Goal: Transaction & Acquisition: Book appointment/travel/reservation

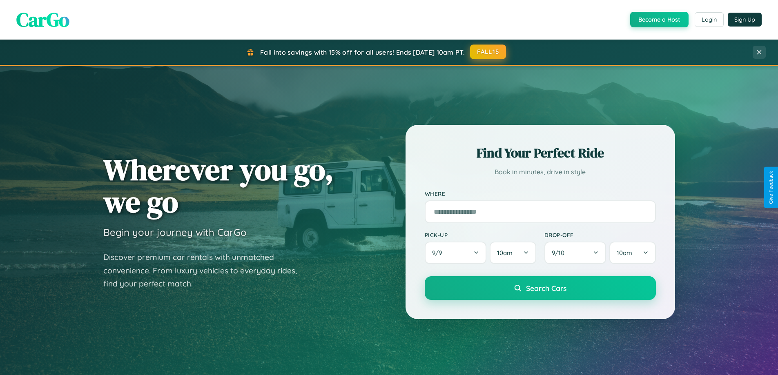
click at [488, 52] on button "FALL15" at bounding box center [488, 51] width 36 height 15
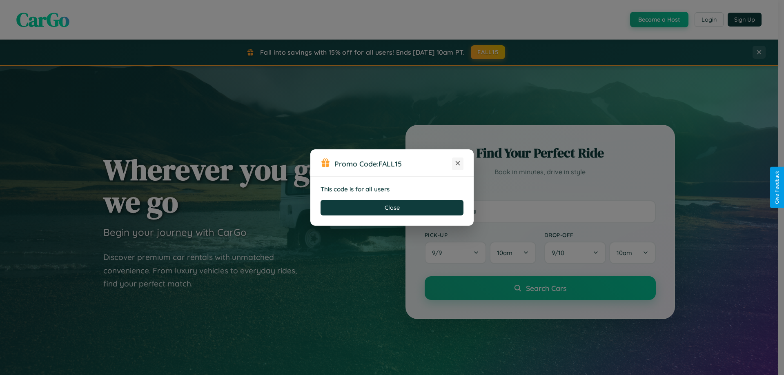
click at [458, 164] on icon at bounding box center [458, 163] width 8 height 8
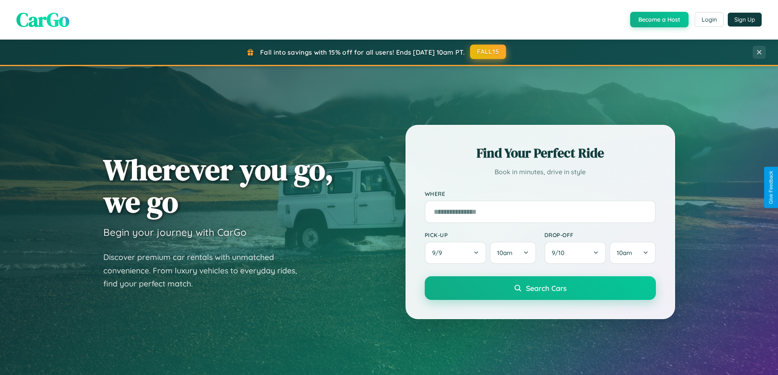
click at [488, 52] on button "FALL15" at bounding box center [488, 51] width 36 height 15
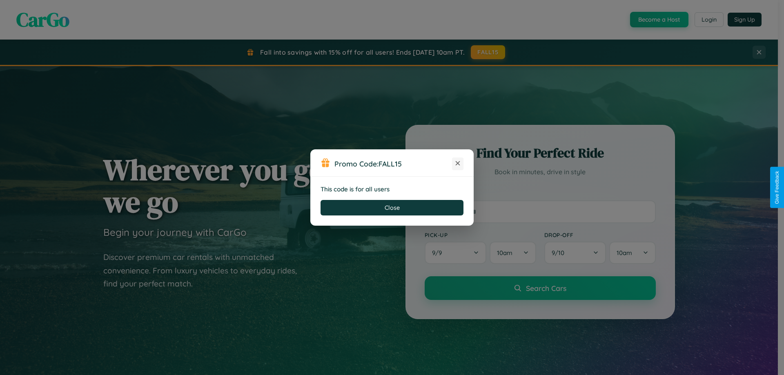
click at [458, 164] on icon at bounding box center [458, 163] width 8 height 8
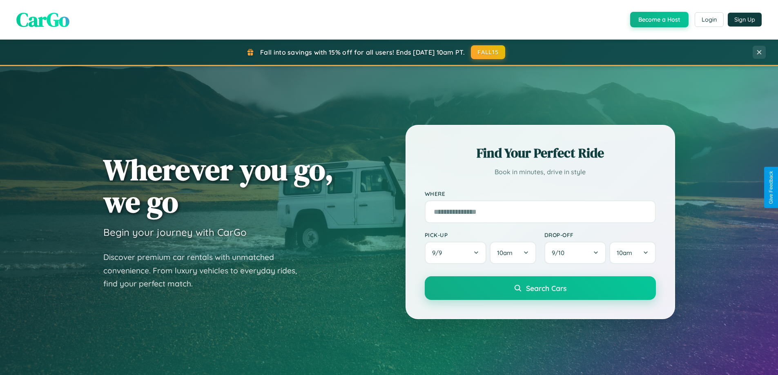
scroll to position [562, 0]
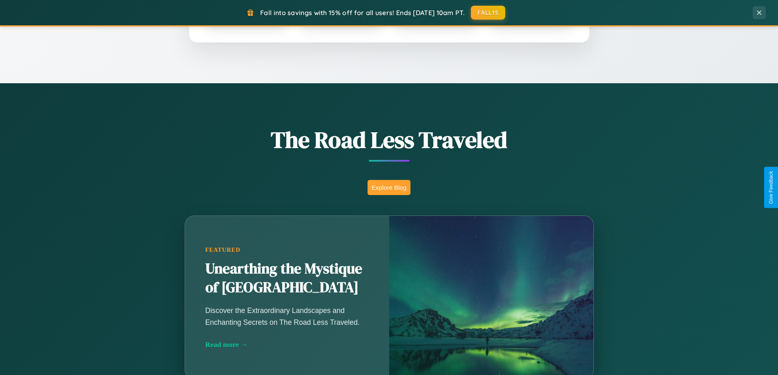
click at [389, 187] on button "Explore Blog" at bounding box center [388, 187] width 43 height 15
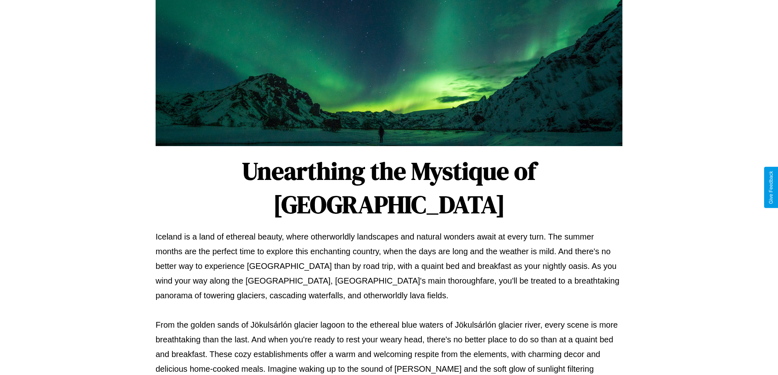
scroll to position [264, 0]
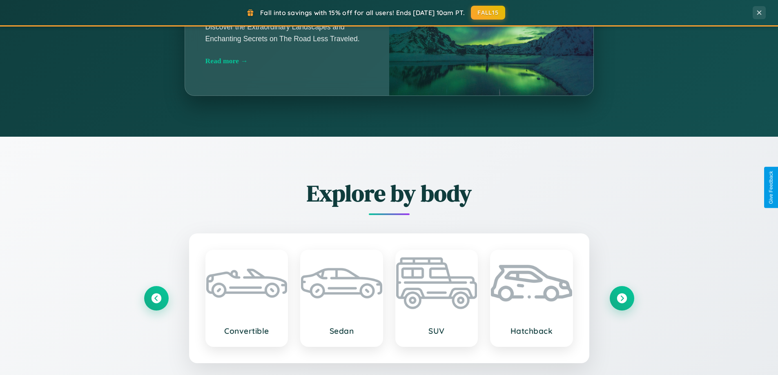
scroll to position [1312, 0]
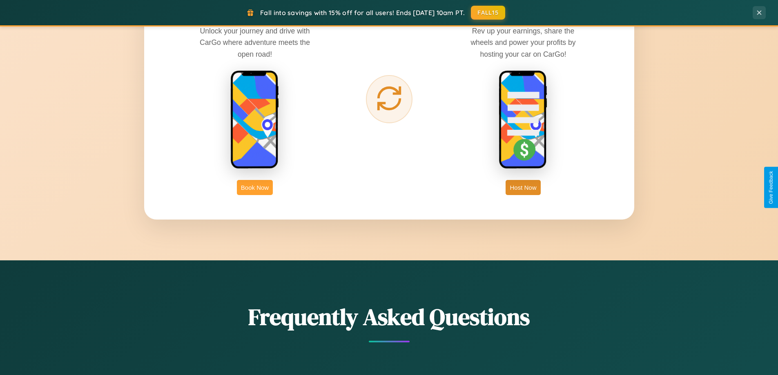
click at [255, 187] on button "Book Now" at bounding box center [255, 187] width 36 height 15
